Goal: Task Accomplishment & Management: Manage account settings

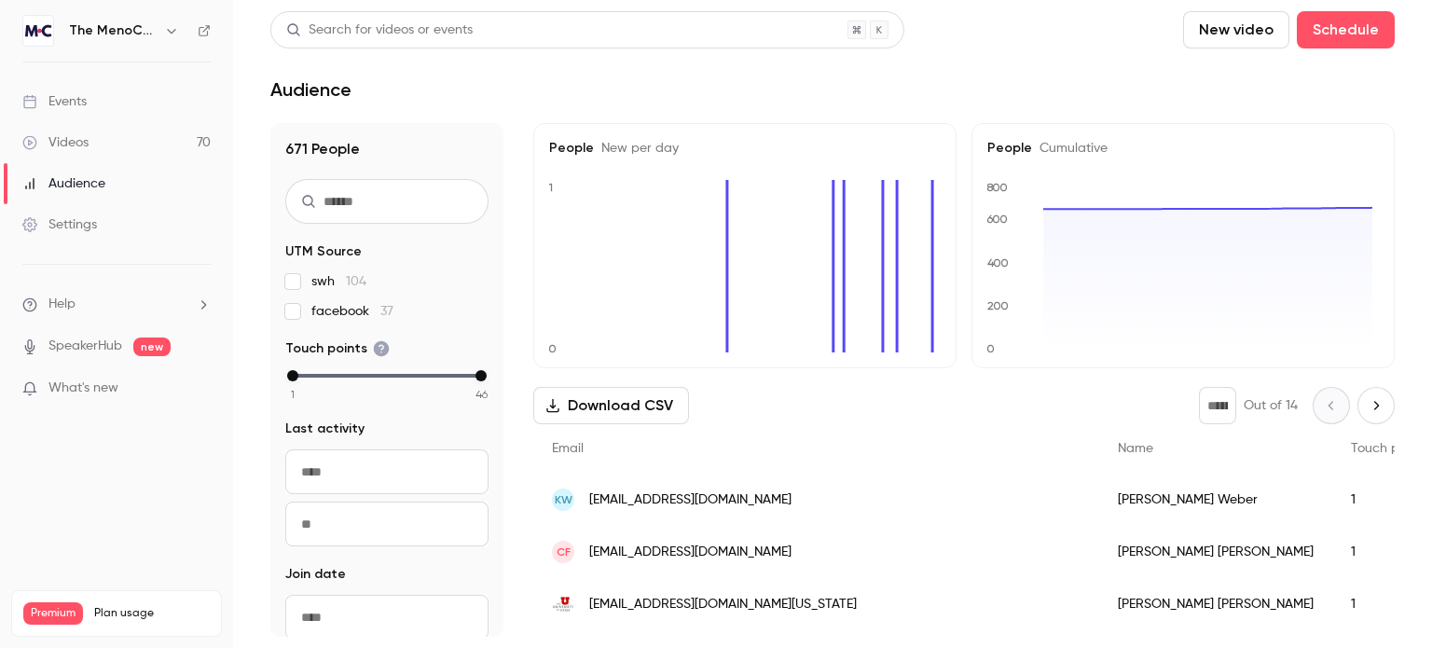
click at [55, 92] on div "Events" at bounding box center [54, 101] width 64 height 19
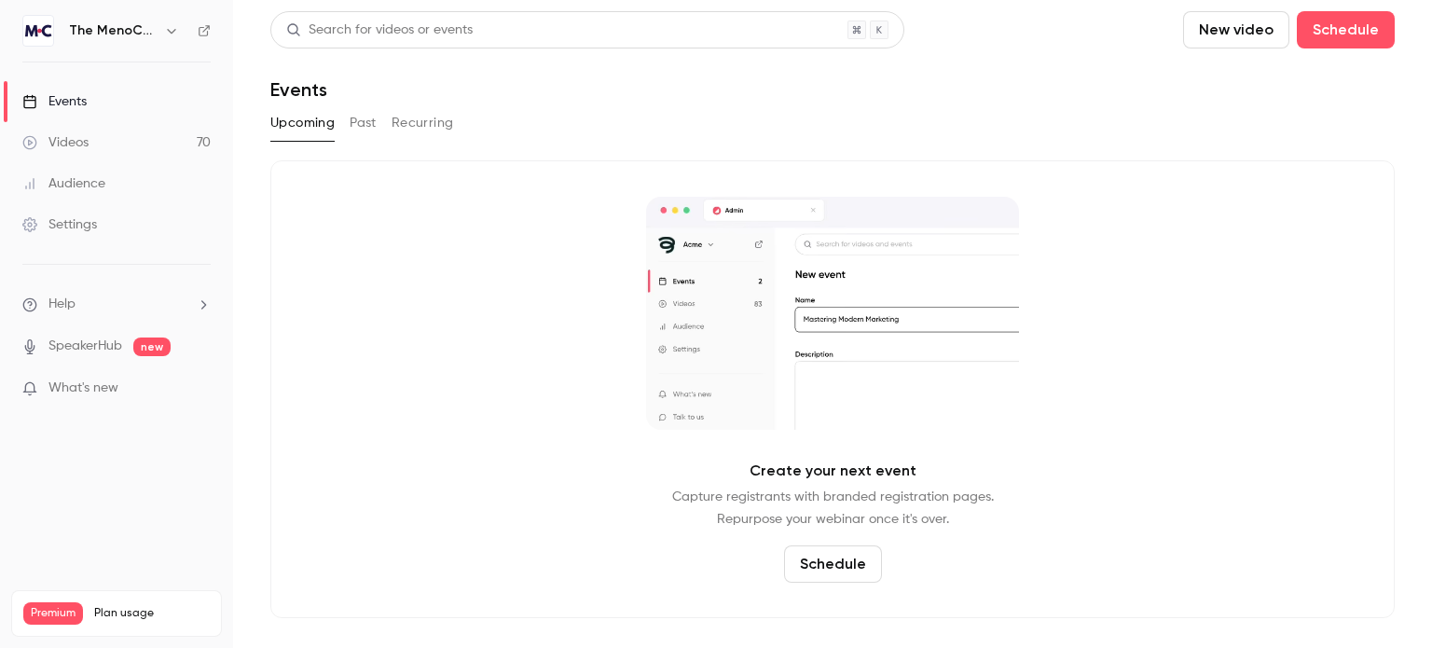
click at [281, 120] on button "Upcoming" at bounding box center [302, 123] width 64 height 30
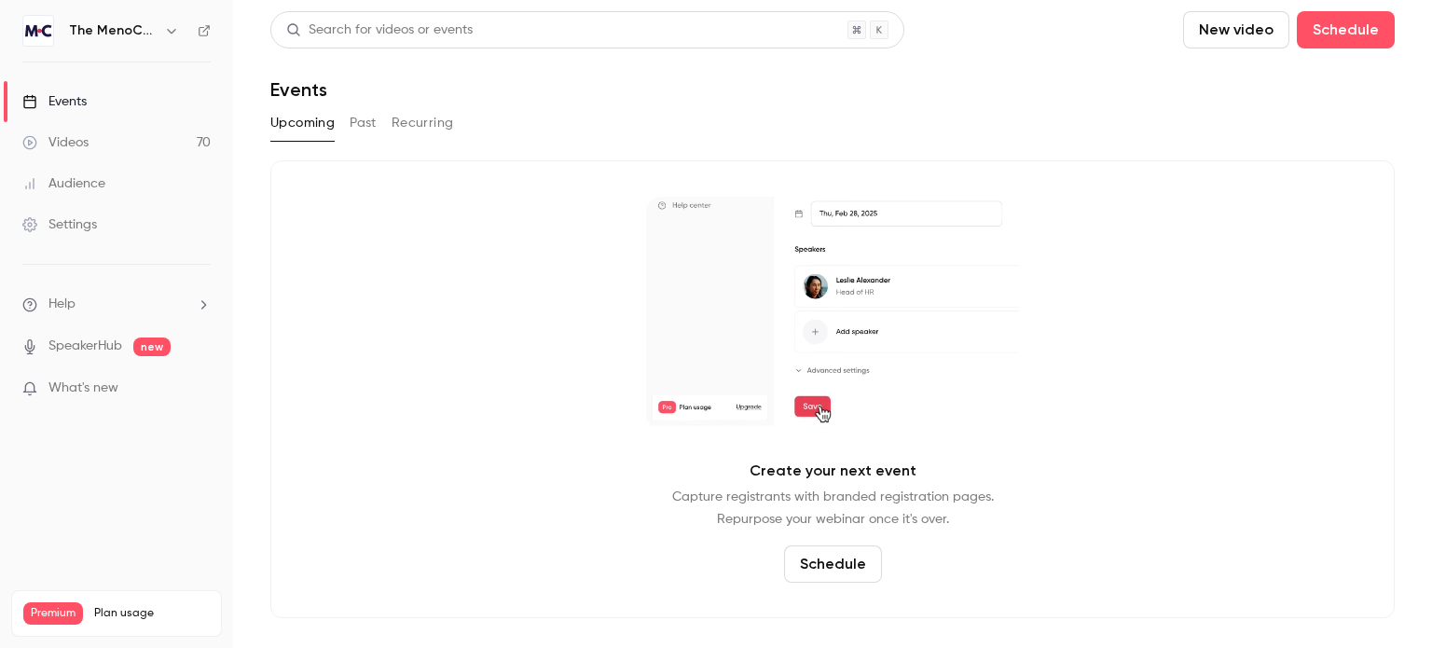
click at [355, 125] on button "Past" at bounding box center [363, 123] width 27 height 30
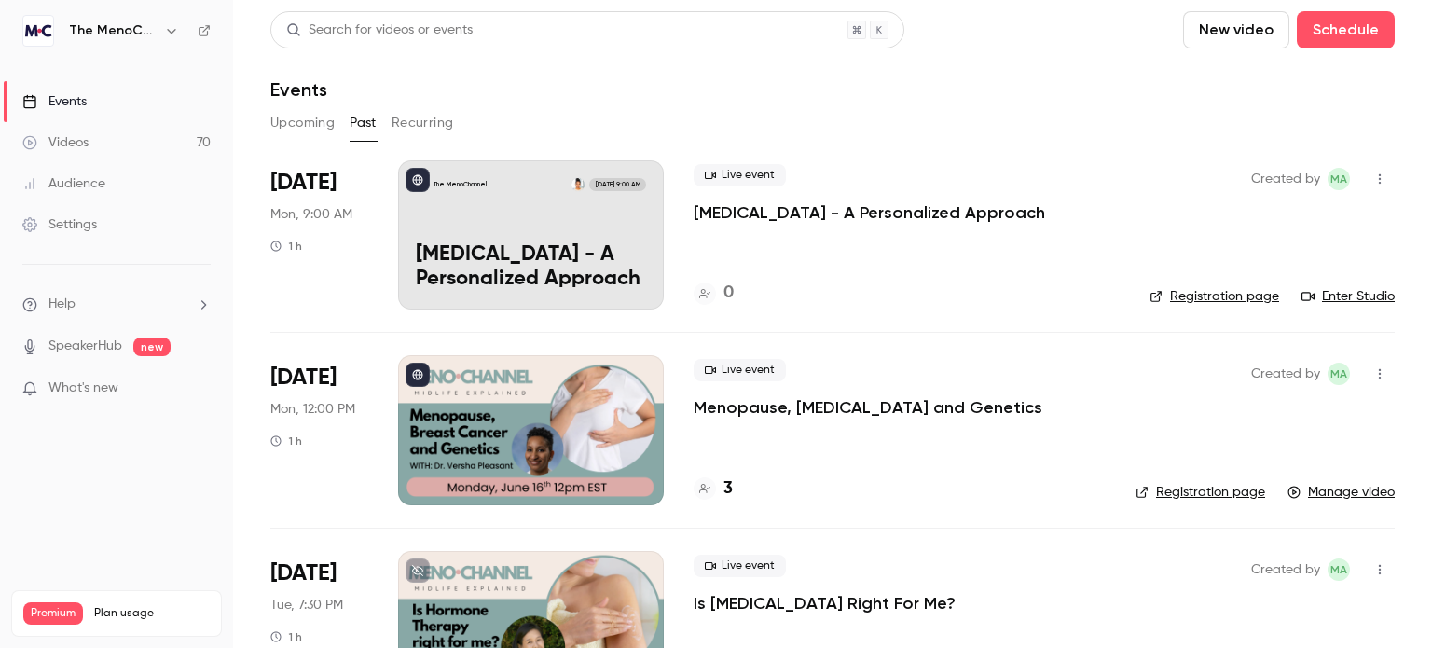
click at [500, 211] on div "The MenoChannel [DATE] 9:00 AM [MEDICAL_DATA] - A Personalized Approach" at bounding box center [531, 234] width 266 height 149
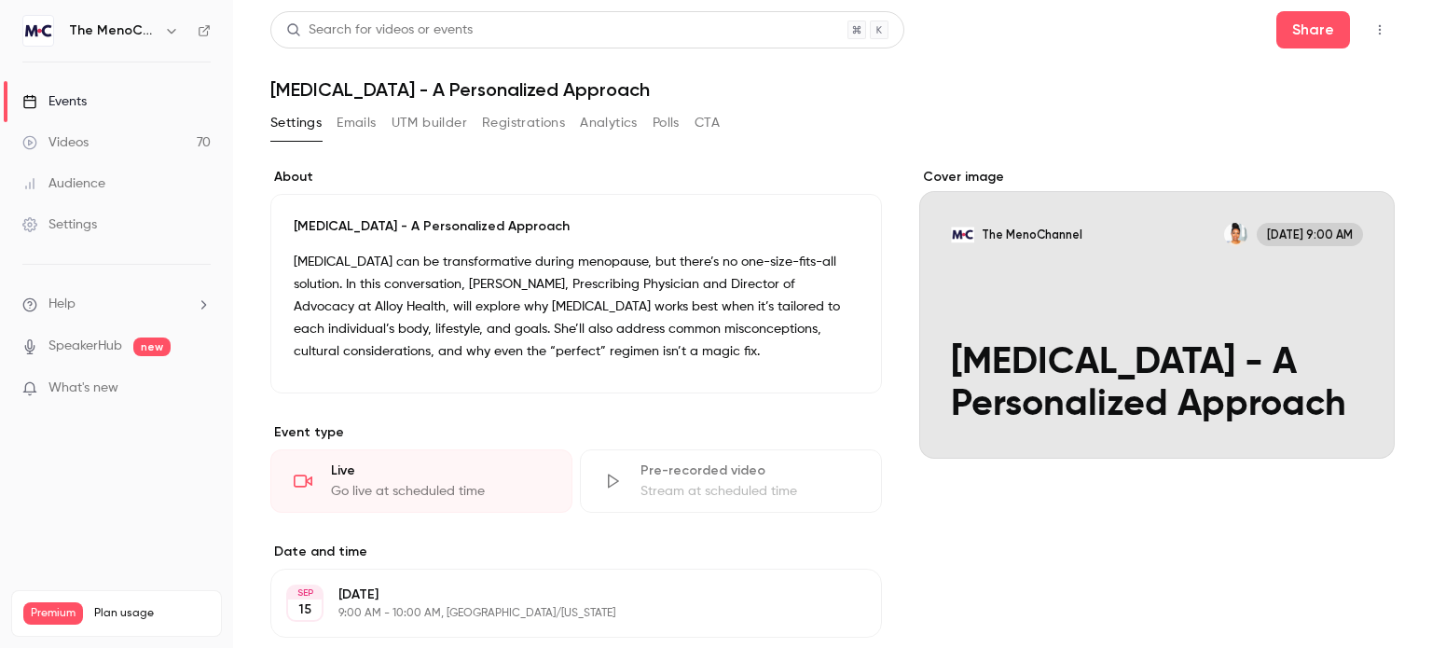
click at [60, 99] on div "Events" at bounding box center [54, 101] width 64 height 19
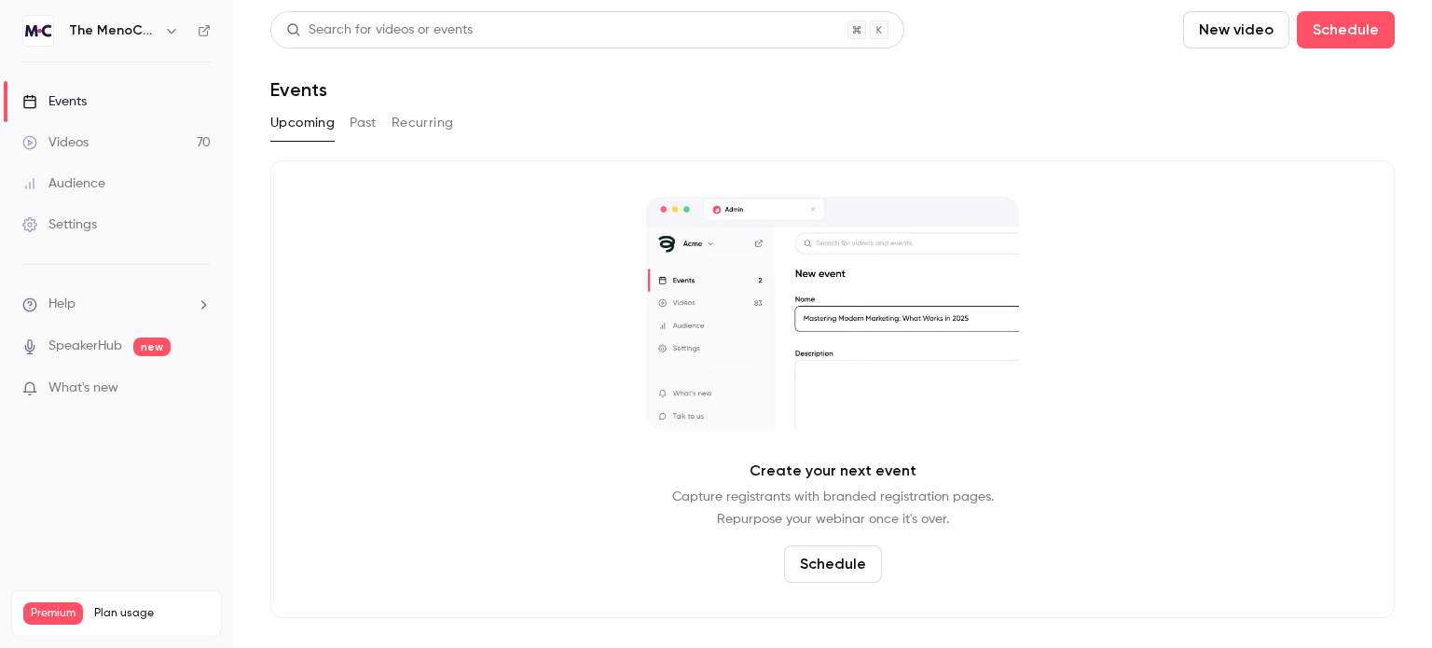
click at [362, 122] on button "Past" at bounding box center [363, 123] width 27 height 30
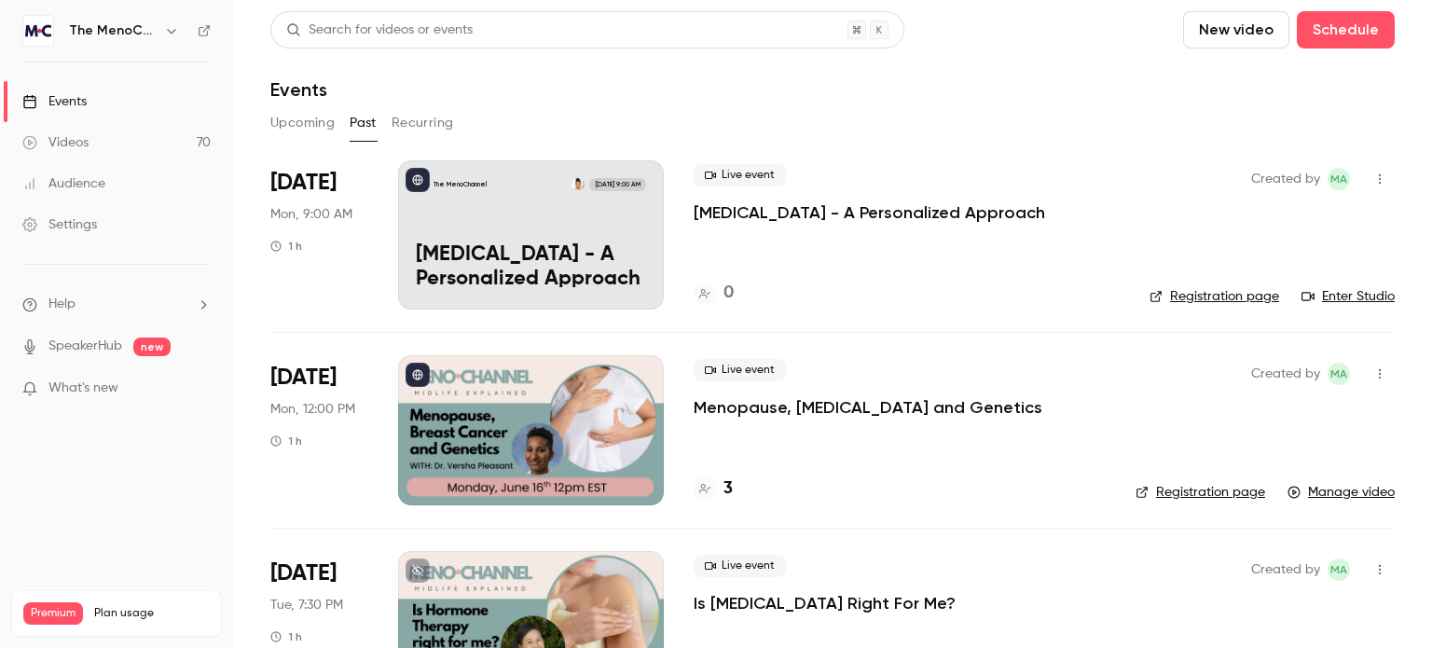
click at [1379, 174] on icon "button" at bounding box center [1380, 179] width 2 height 10
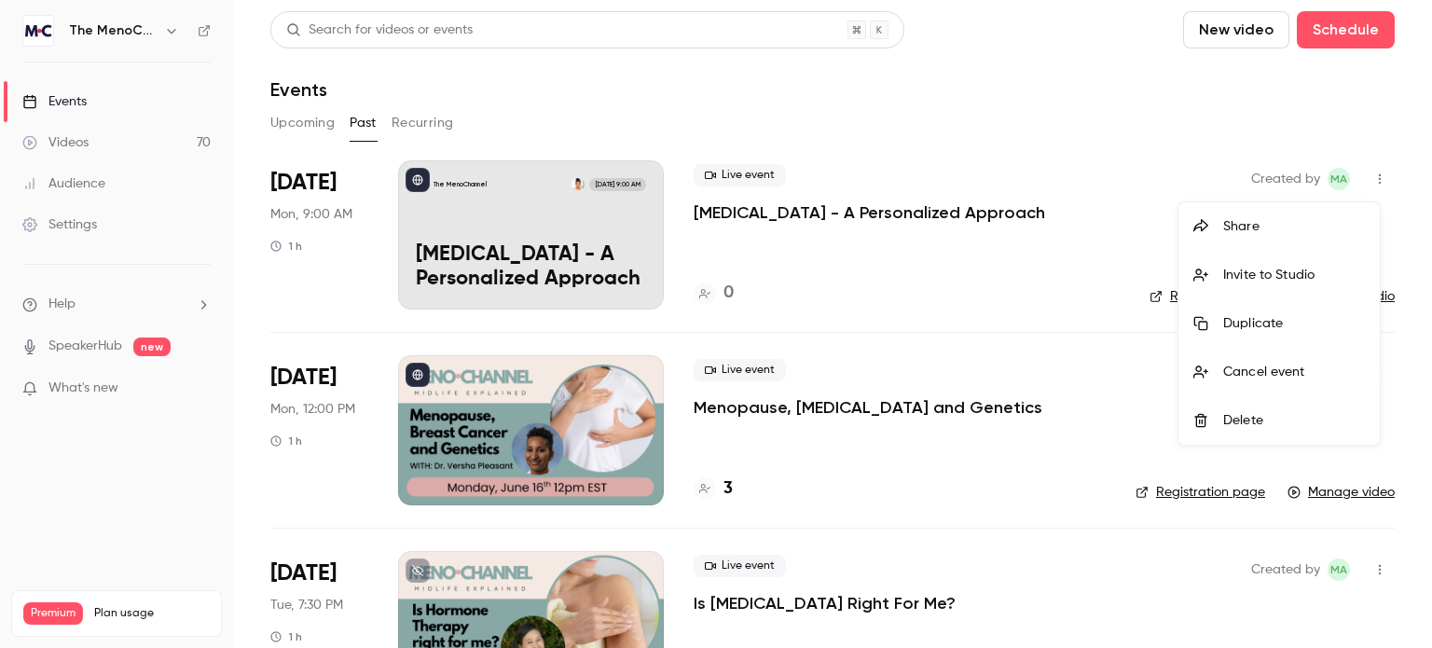
click at [575, 213] on div at bounding box center [716, 324] width 1432 height 648
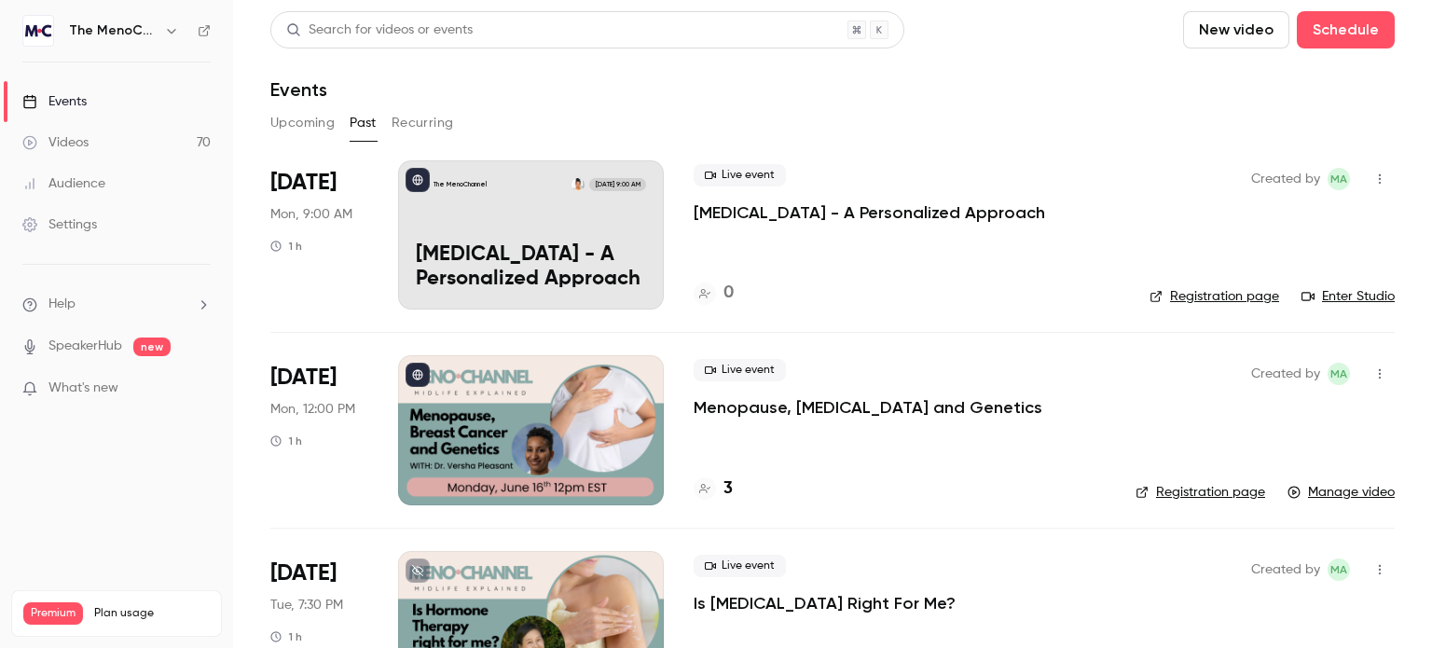
click at [489, 234] on div "The MenoChannel [DATE] 9:00 AM [MEDICAL_DATA] - A Personalized Approach" at bounding box center [531, 234] width 266 height 149
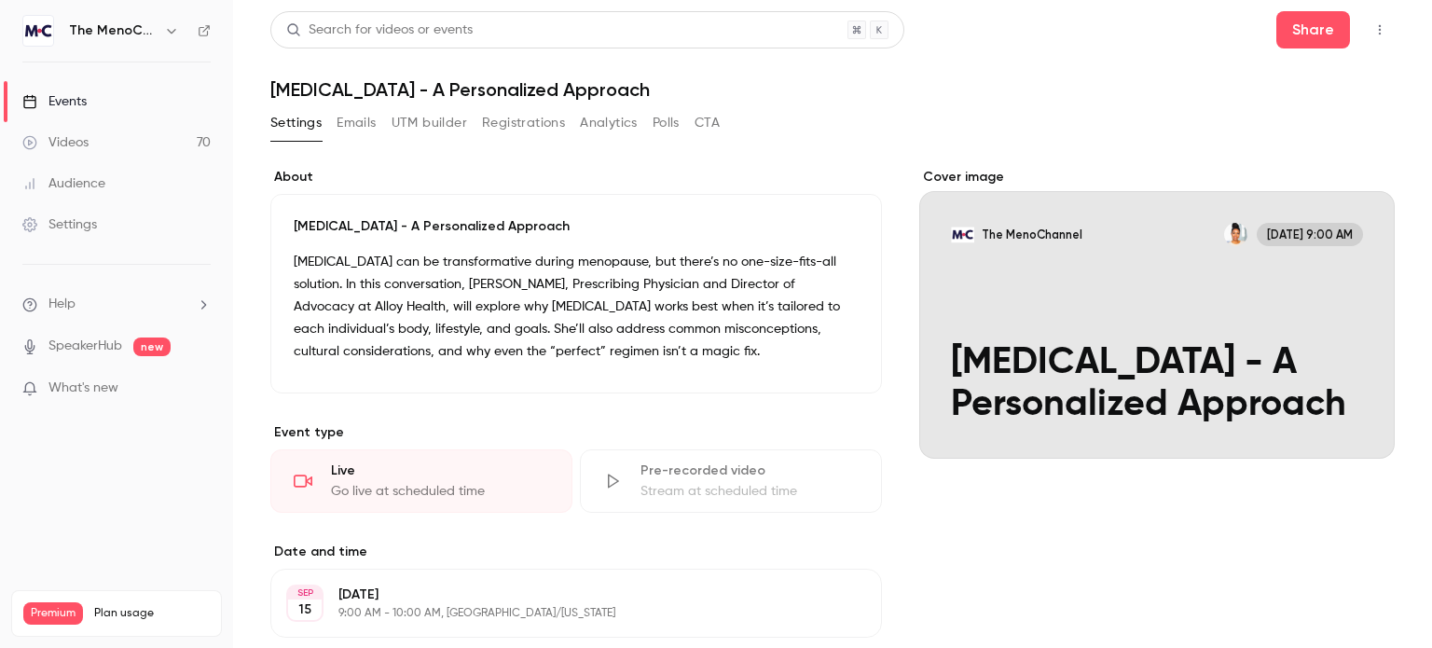
click at [296, 219] on p "[MEDICAL_DATA] - A Personalized Approach" at bounding box center [576, 226] width 565 height 19
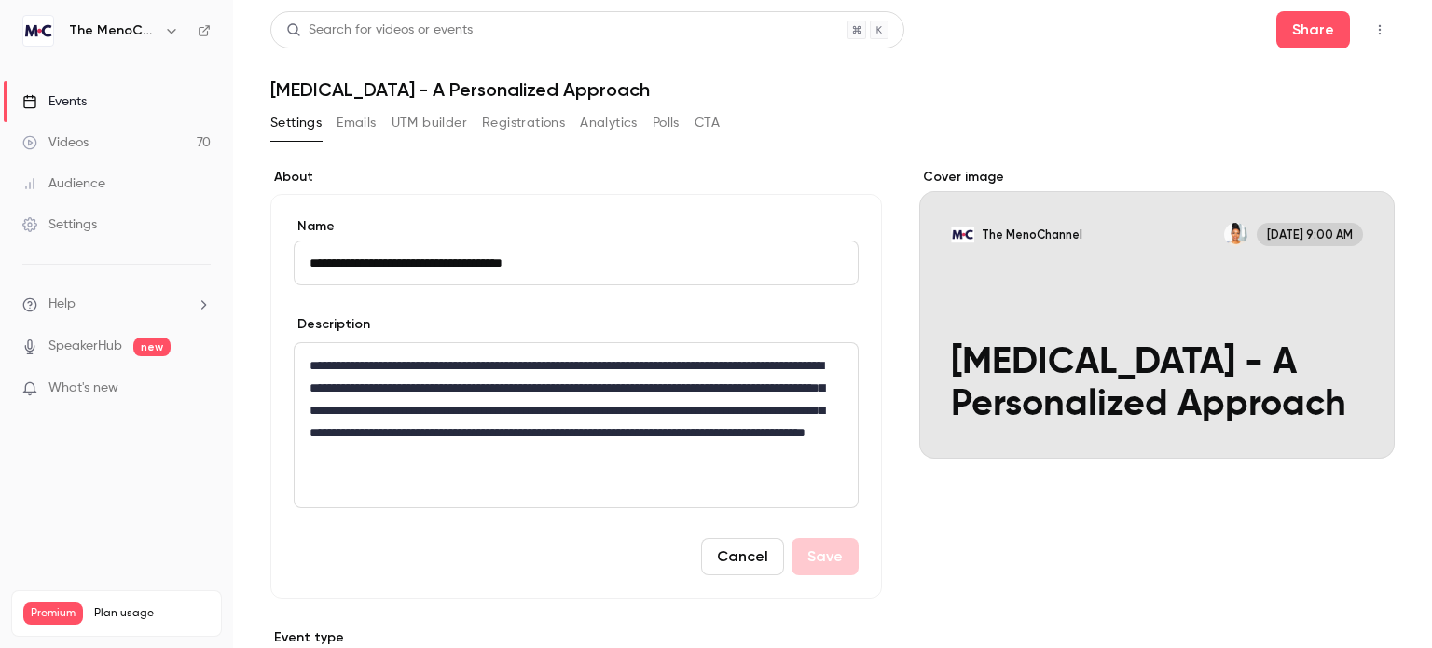
drag, startPoint x: 615, startPoint y: 264, endPoint x: 241, endPoint y: 312, distance: 377.1
click at [242, 312] on main "**********" at bounding box center [832, 324] width 1199 height 648
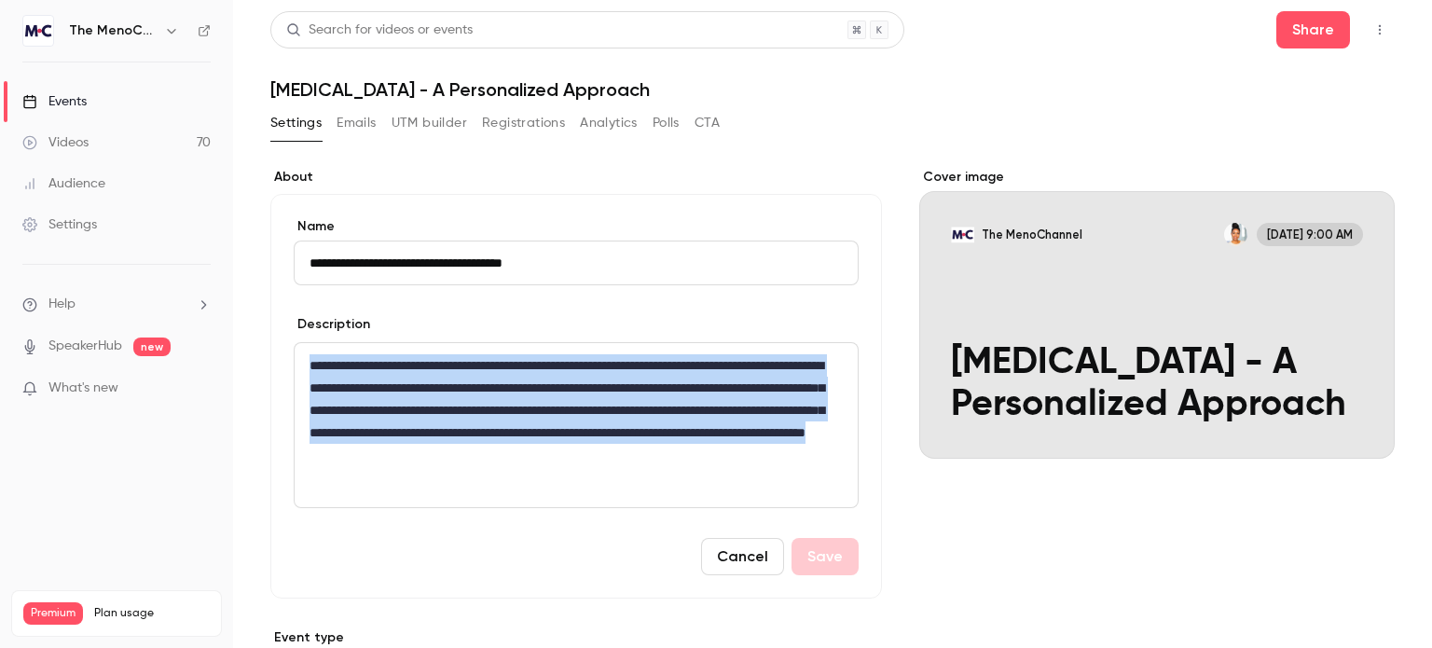
drag, startPoint x: 310, startPoint y: 362, endPoint x: 534, endPoint y: 511, distance: 269.7
click at [534, 511] on form "**********" at bounding box center [576, 396] width 565 height 358
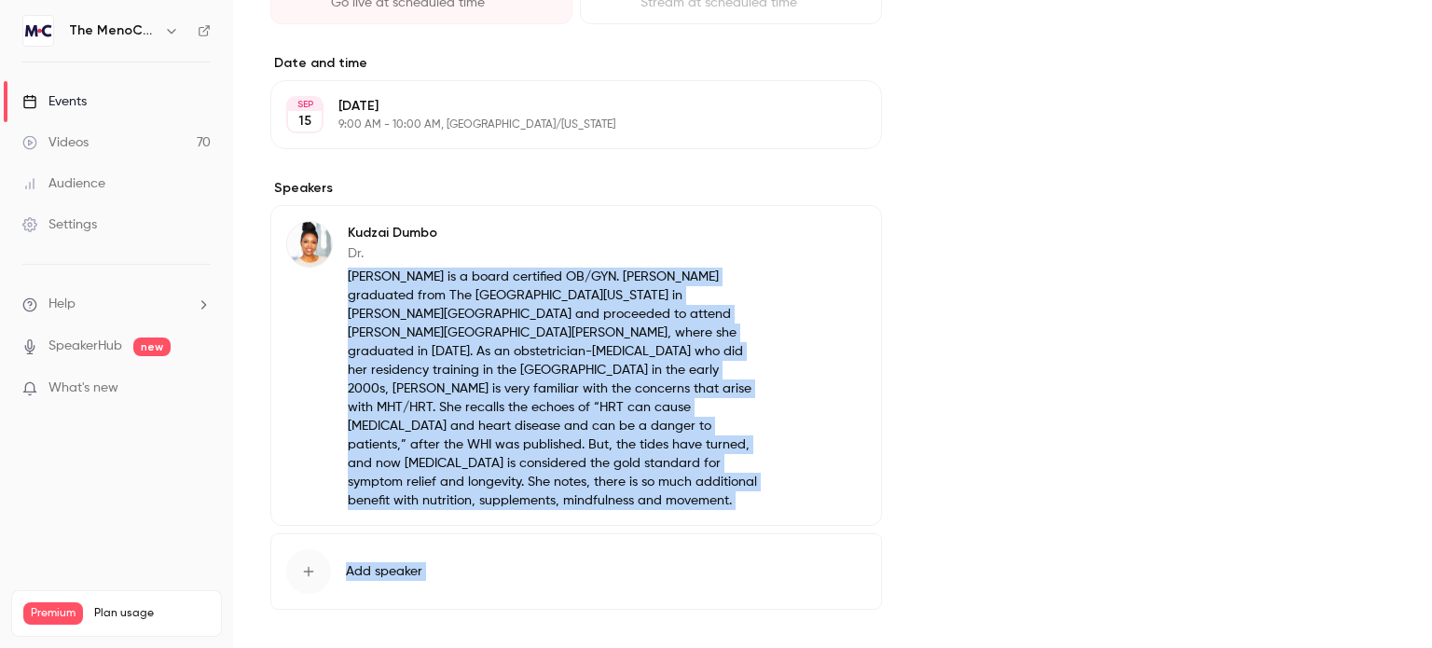
scroll to position [750, 0]
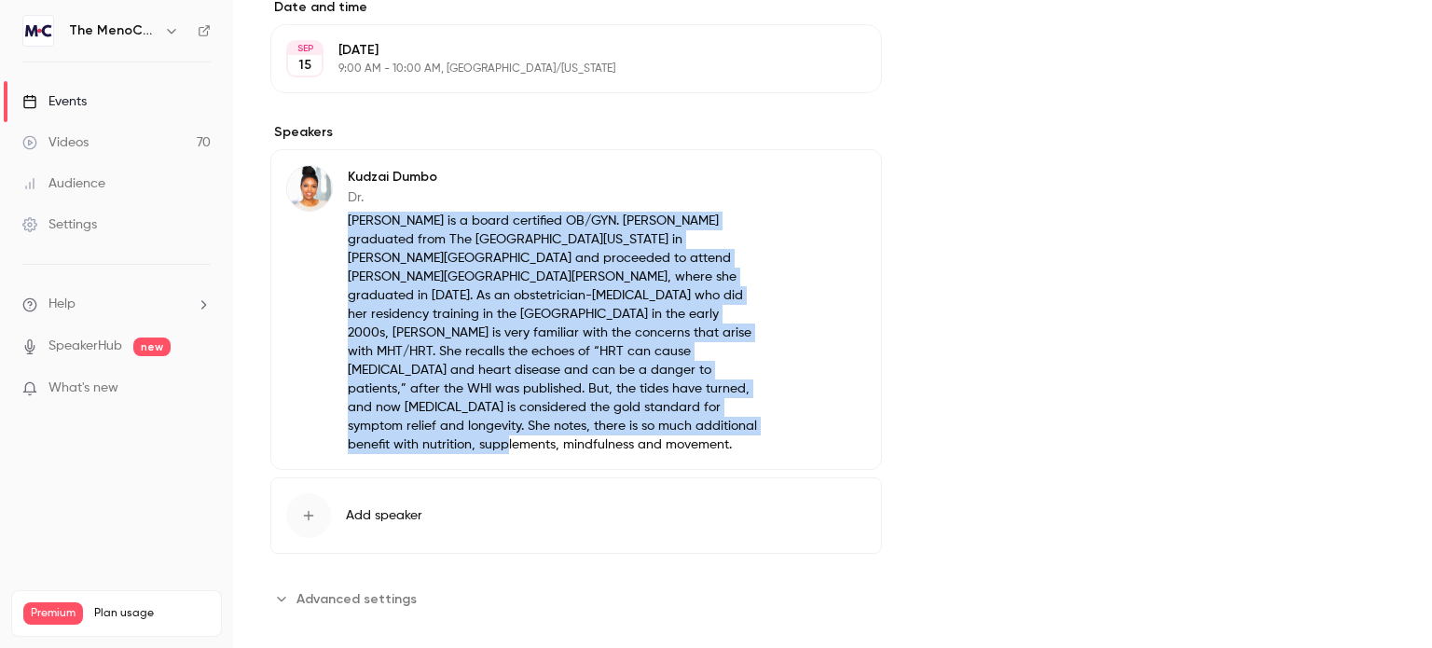
drag, startPoint x: 345, startPoint y: 405, endPoint x: 621, endPoint y: 427, distance: 276.9
click at [621, 427] on div "Kudzai Dumbo Dr. [PERSON_NAME] is a board certified OB/GYN. [PERSON_NAME] gradu…" at bounding box center [523, 309] width 475 height 289
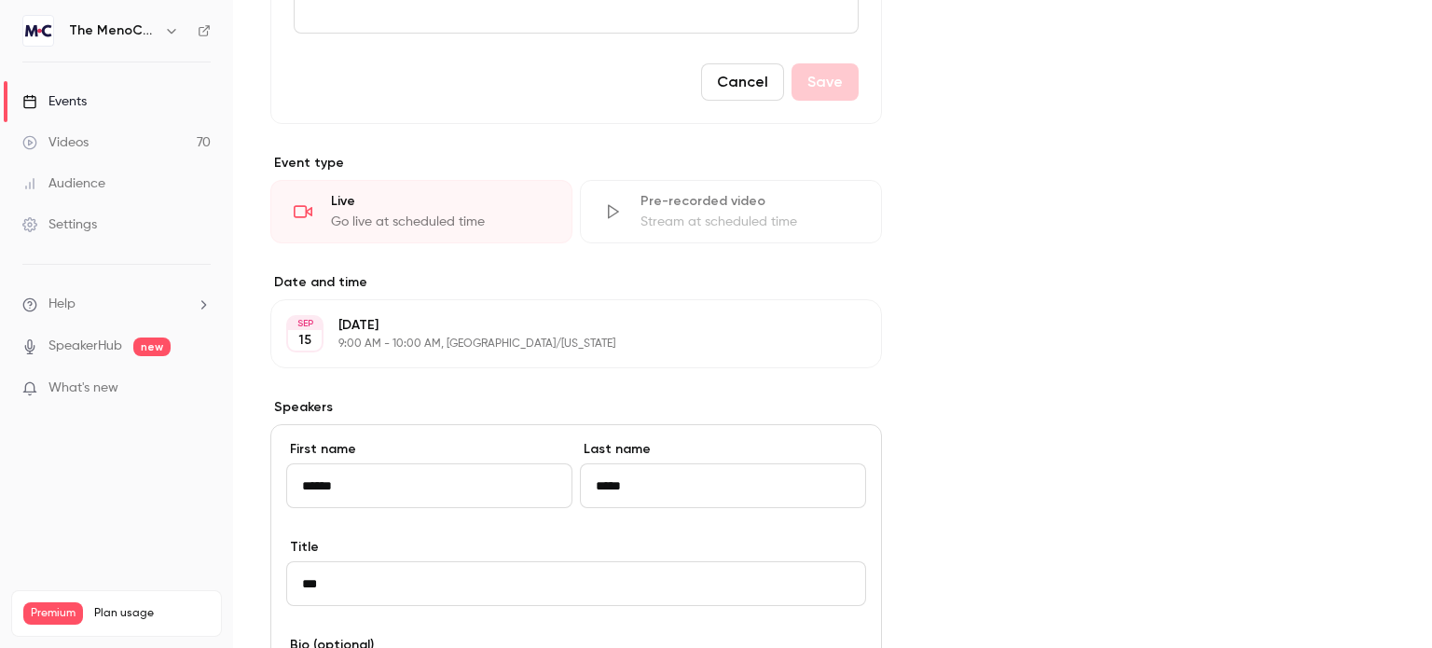
scroll to position [563, 0]
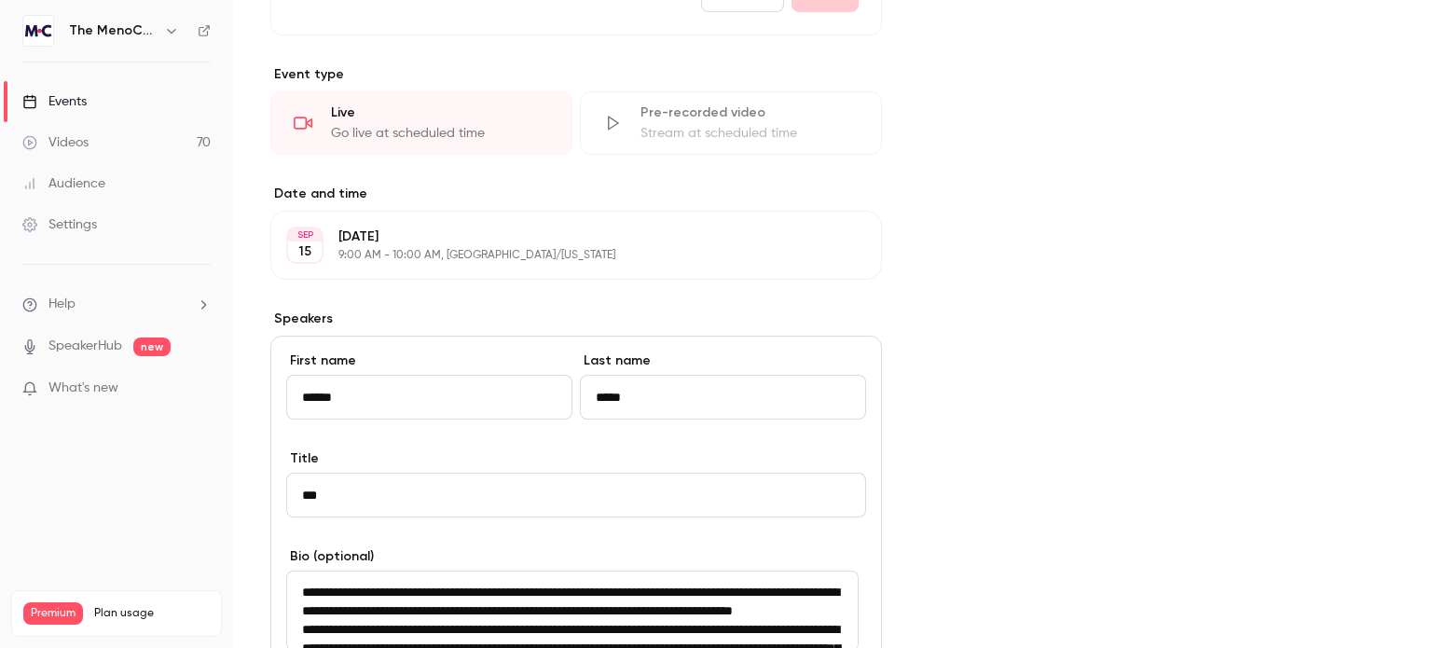
click at [531, 242] on p "[DATE]" at bounding box center [560, 237] width 445 height 19
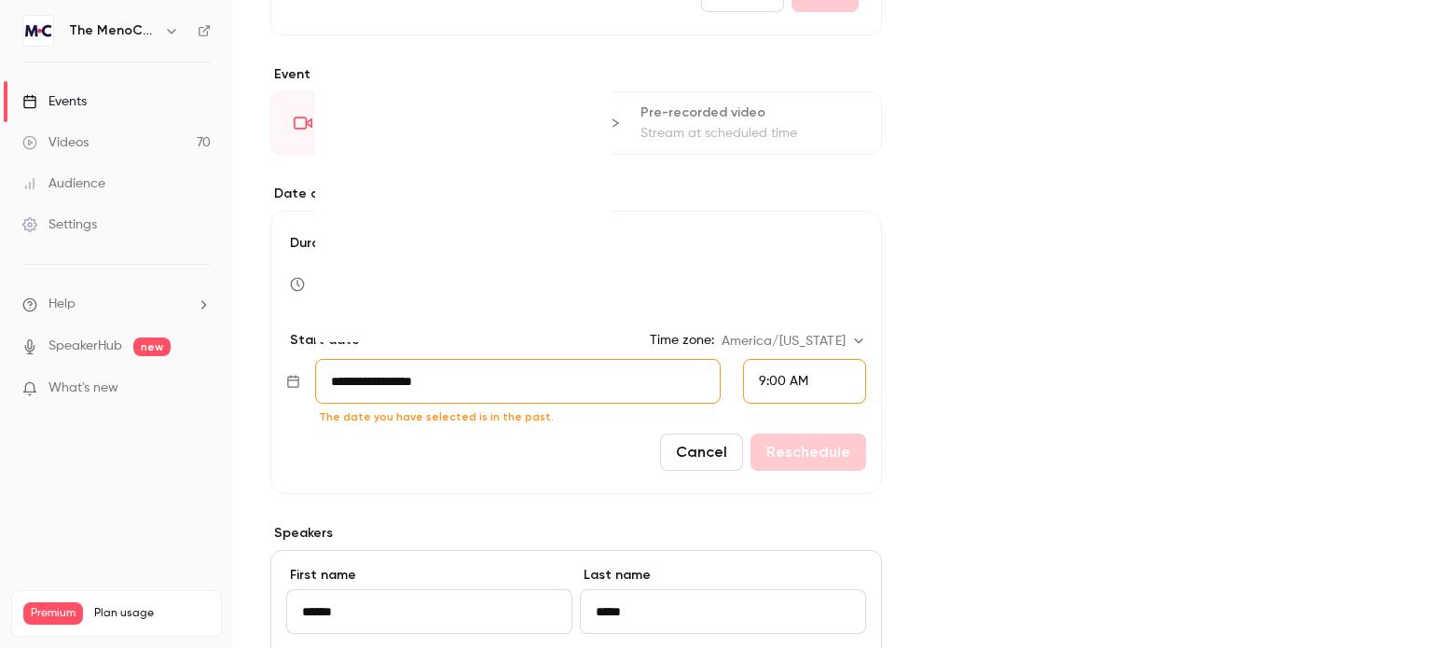
click at [474, 394] on input "**********" at bounding box center [518, 381] width 406 height 45
click at [429, 219] on div "16" at bounding box center [430, 227] width 29 height 28
type input "**********"
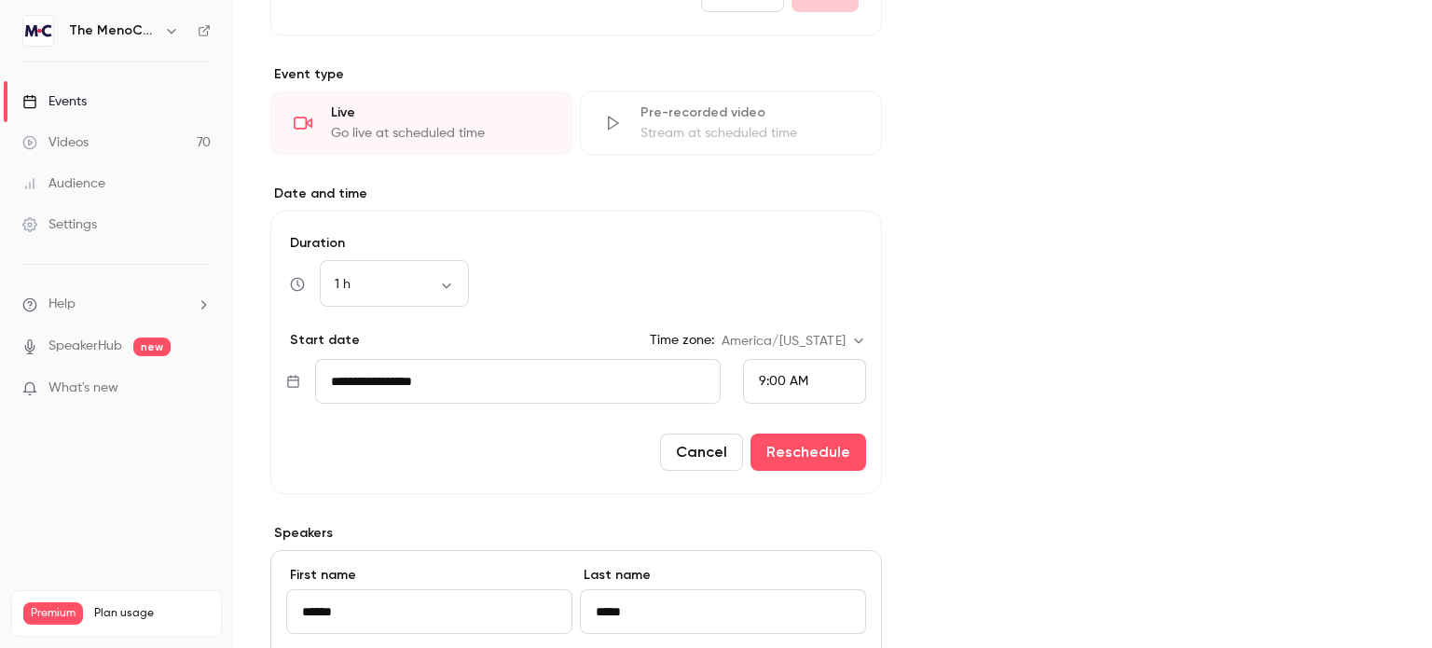
click at [812, 372] on div "9:00 AM" at bounding box center [804, 381] width 123 height 45
click at [780, 216] on span "5:00 PM" at bounding box center [776, 220] width 49 height 13
click at [795, 449] on button "Reschedule" at bounding box center [809, 452] width 116 height 37
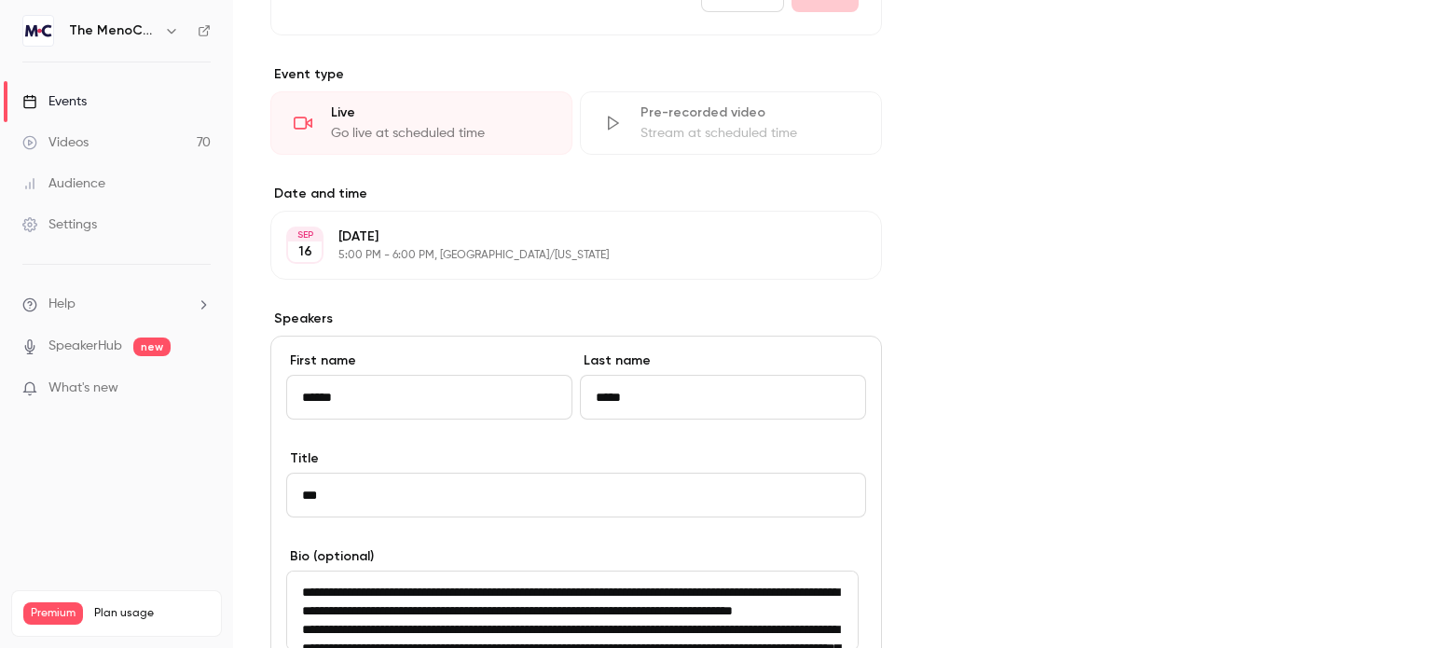
click at [72, 100] on div "Events" at bounding box center [54, 101] width 64 height 19
